Goal: Navigation & Orientation: Find specific page/section

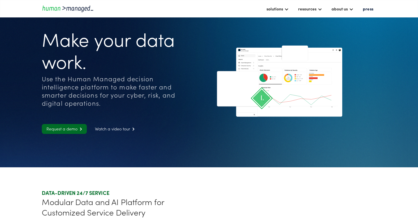
click at [168, 102] on div "Use the Human Managed decision intelligence platform to make faster and smarter…" at bounding box center [114, 91] width 144 height 33
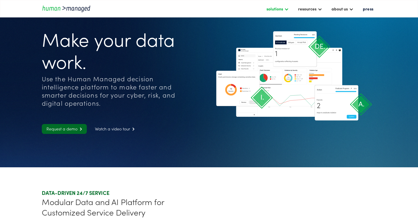
click at [279, 12] on div "solutions" at bounding box center [275, 8] width 17 height 7
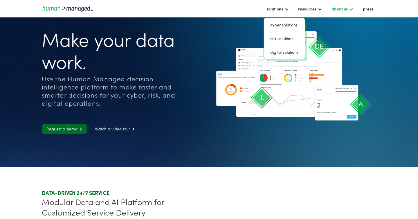
click at [340, 12] on div "about us" at bounding box center [343, 9] width 28 height 10
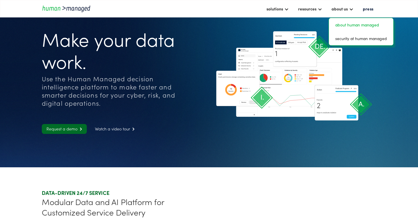
click at [350, 23] on link "about human managed" at bounding box center [361, 24] width 60 height 9
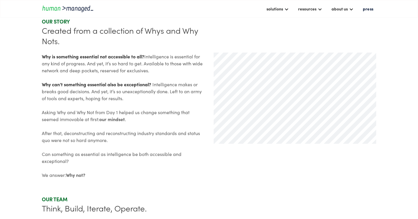
scroll to position [242, 0]
